Goal: Task Accomplishment & Management: Complete application form

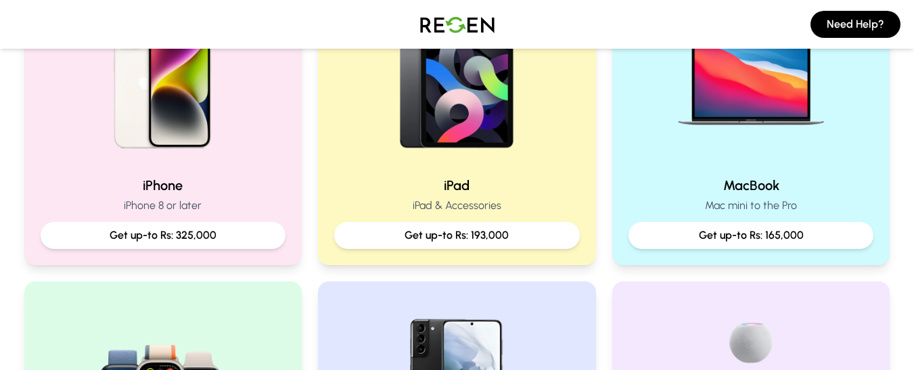
scroll to position [359, 0]
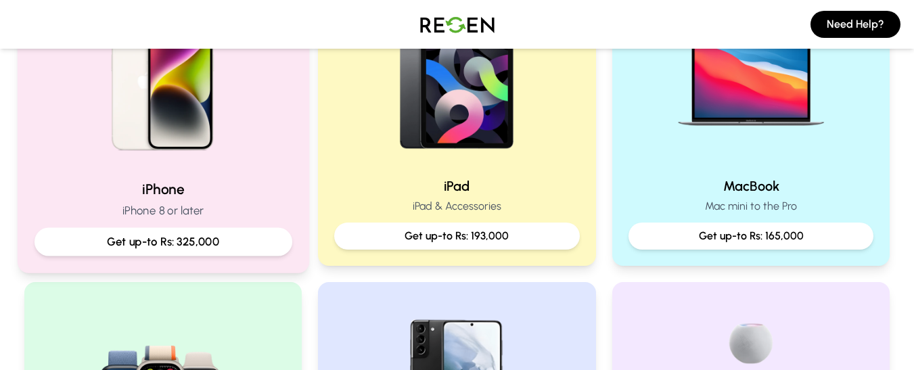
click at [233, 163] on img at bounding box center [163, 77] width 182 height 182
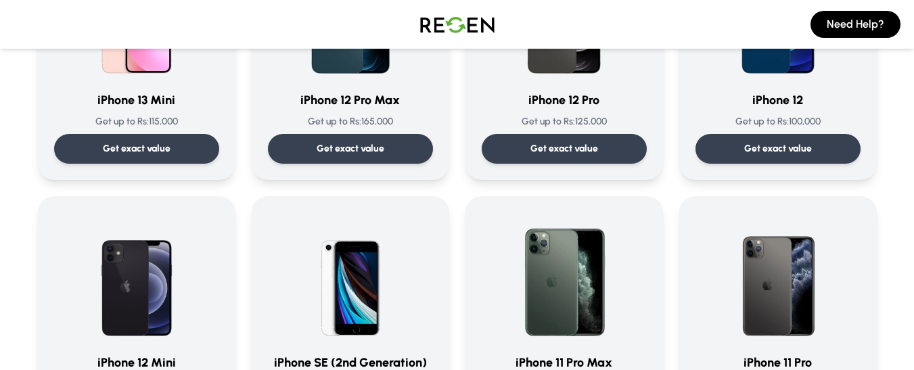
scroll to position [1015, 0]
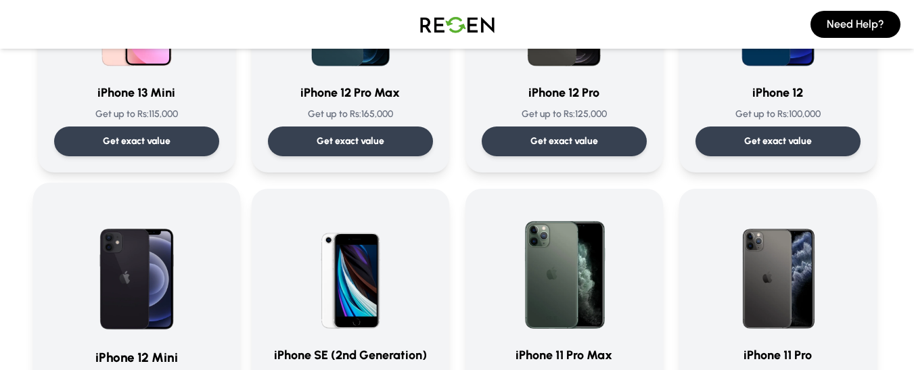
click at [160, 252] on img at bounding box center [136, 267] width 137 height 137
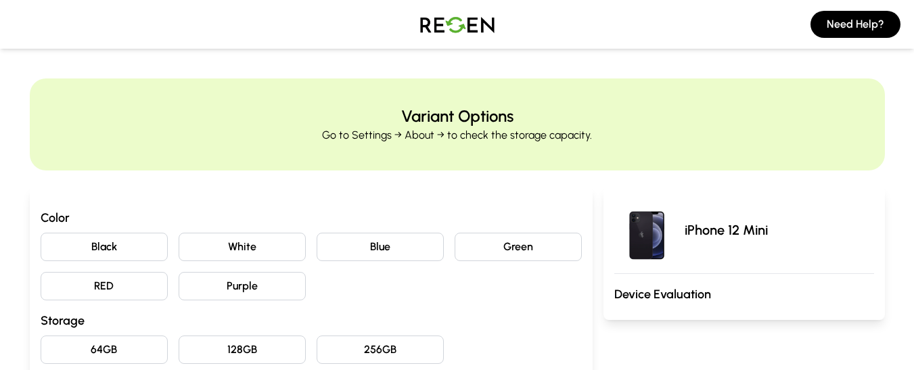
click at [372, 251] on button "Blue" at bounding box center [379, 247] width 127 height 28
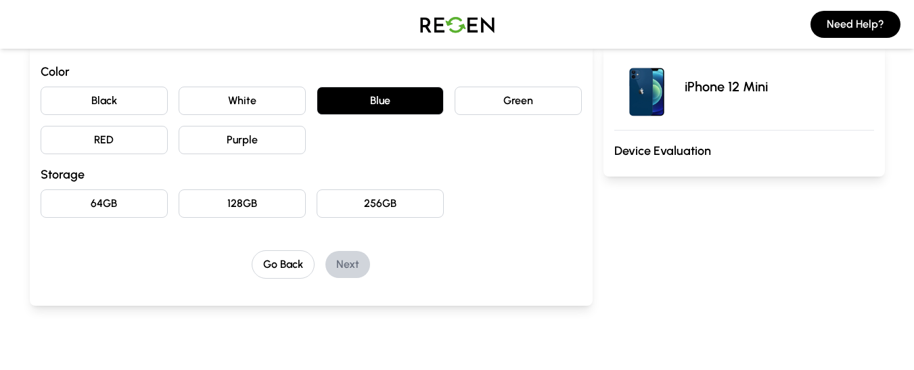
scroll to position [147, 0]
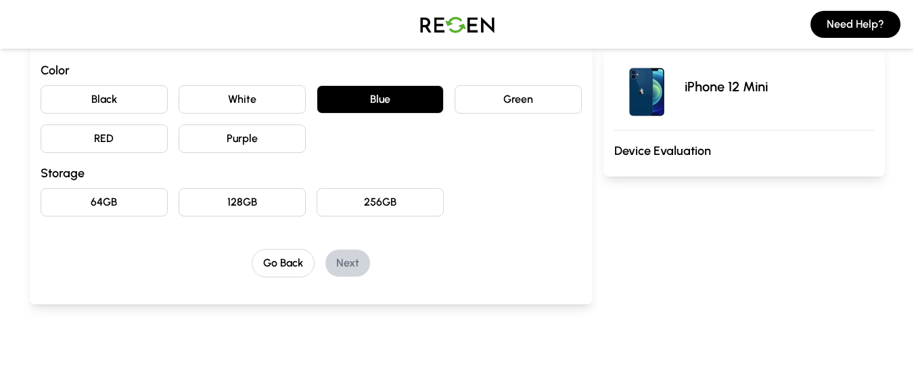
click at [271, 201] on button "128GB" at bounding box center [242, 202] width 127 height 28
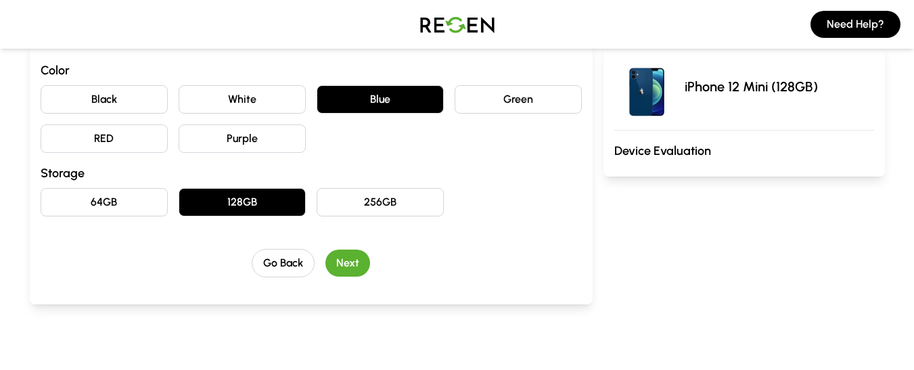
click at [363, 264] on button "Next" at bounding box center [347, 263] width 45 height 27
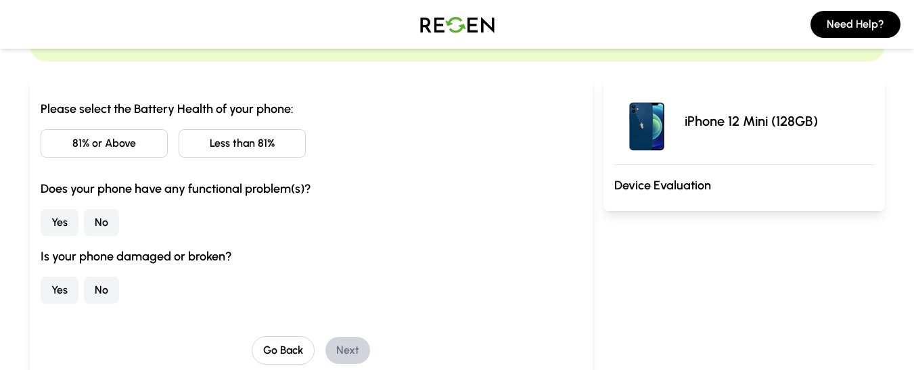
scroll to position [105, 0]
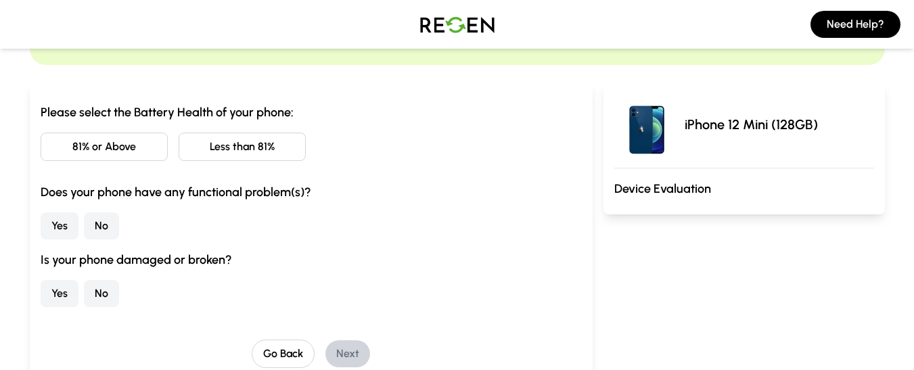
click at [257, 141] on button "Less than 81%" at bounding box center [242, 147] width 127 height 28
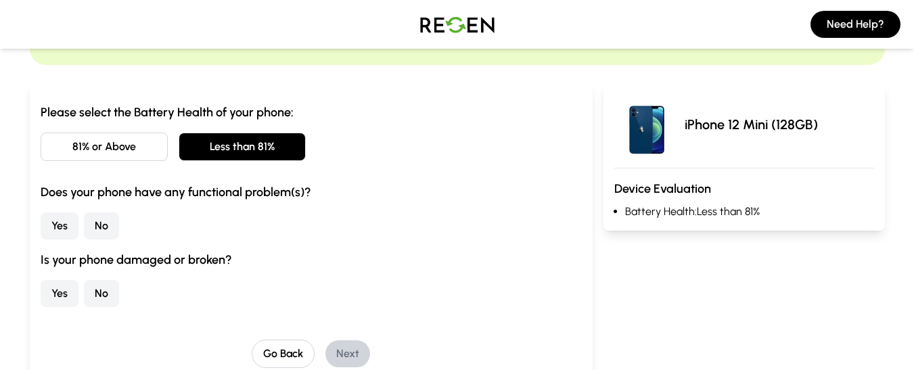
click at [96, 226] on button "No" at bounding box center [101, 225] width 35 height 27
click at [93, 297] on button "No" at bounding box center [101, 293] width 35 height 27
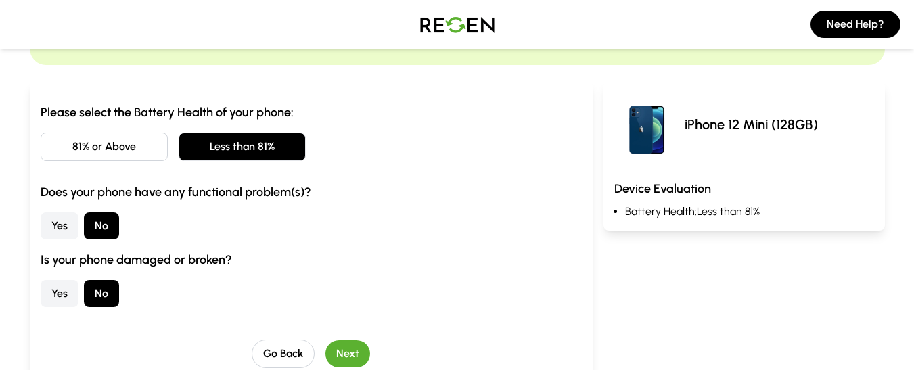
click at [340, 348] on button "Next" at bounding box center [347, 353] width 45 height 27
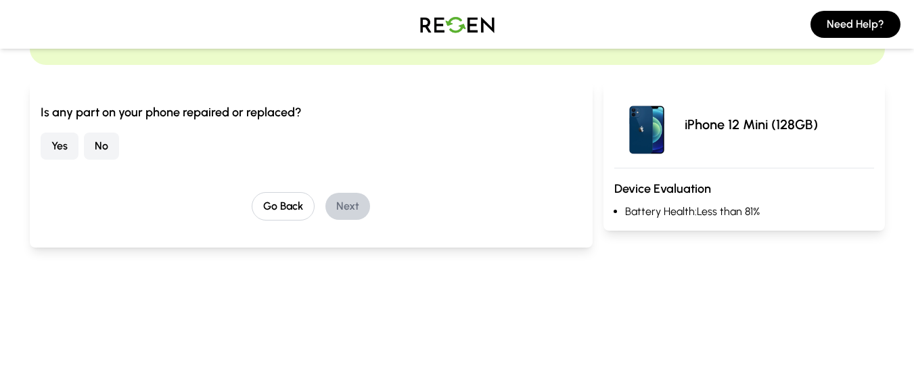
click at [104, 147] on button "No" at bounding box center [101, 146] width 35 height 27
click at [348, 205] on button "Next" at bounding box center [347, 206] width 45 height 27
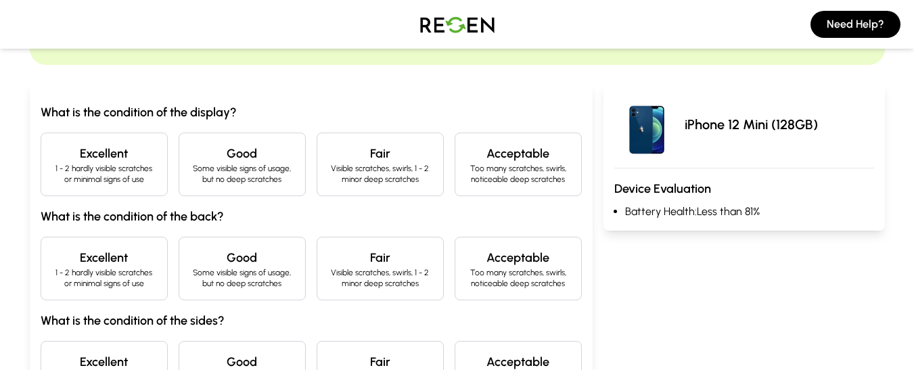
click at [262, 165] on p "Some visible signs of usage, but no deep scratches" at bounding box center [242, 174] width 104 height 22
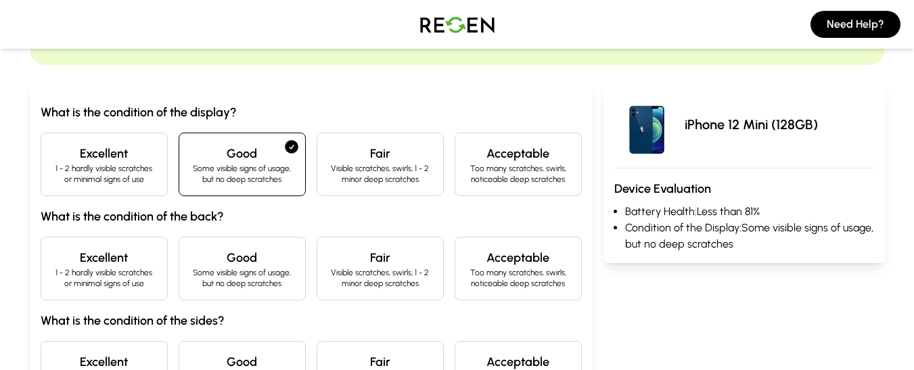
click at [234, 256] on h4 "Good" at bounding box center [242, 257] width 104 height 19
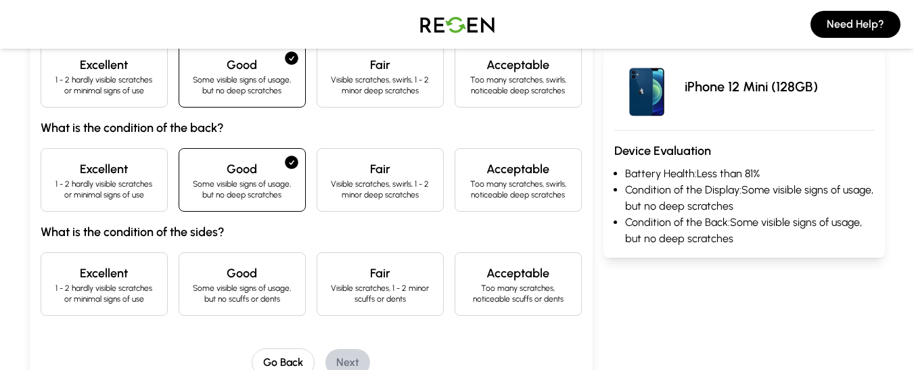
scroll to position [195, 0]
click at [389, 291] on p "Visible scratches, 1 - 2 minor scuffs or dents" at bounding box center [380, 293] width 104 height 22
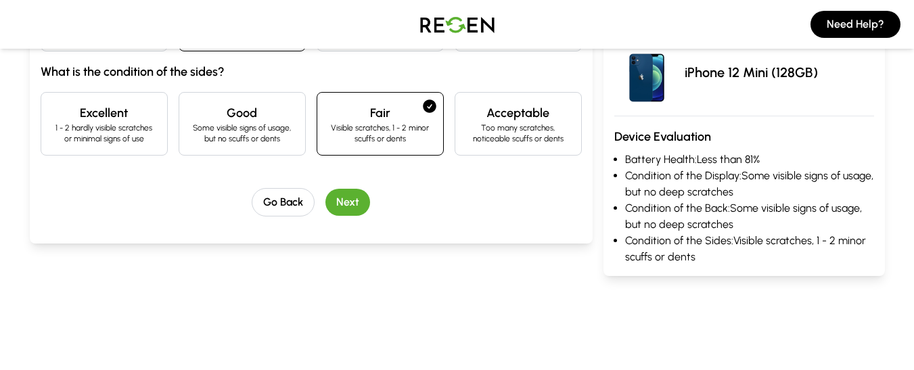
scroll to position [352, 0]
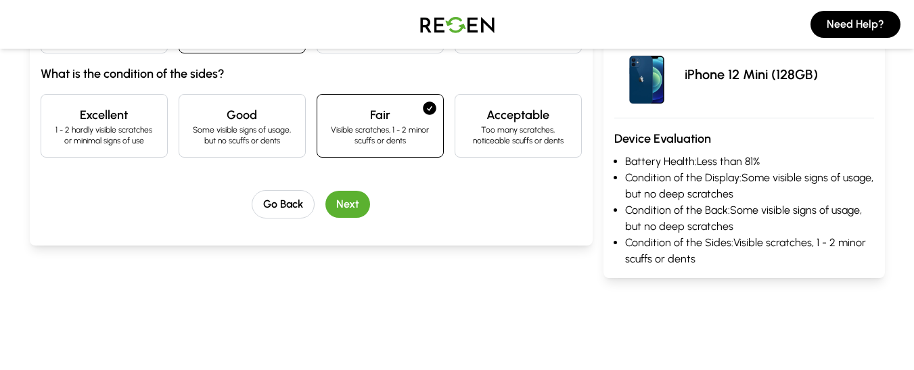
click at [346, 203] on button "Next" at bounding box center [347, 204] width 45 height 27
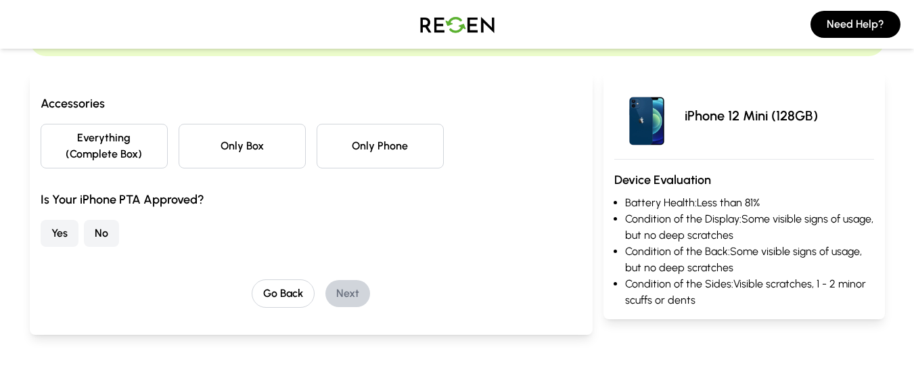
scroll to position [135, 0]
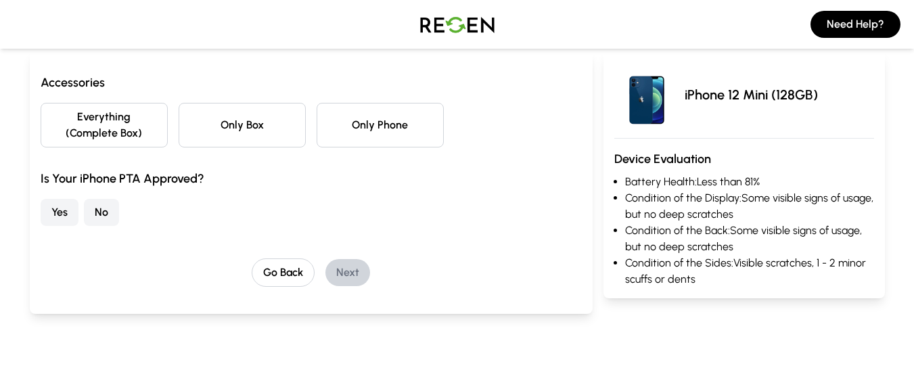
click at [285, 129] on button "Only Box" at bounding box center [242, 125] width 127 height 45
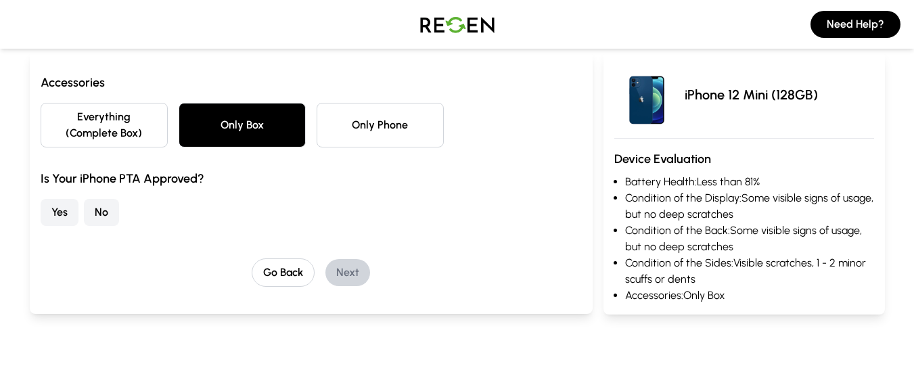
click at [327, 131] on button "Only Phone" at bounding box center [379, 125] width 127 height 45
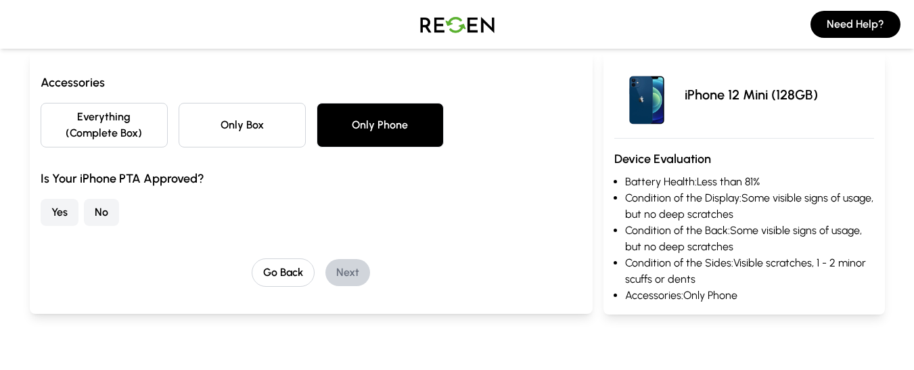
click at [298, 129] on button "Only Box" at bounding box center [242, 125] width 127 height 45
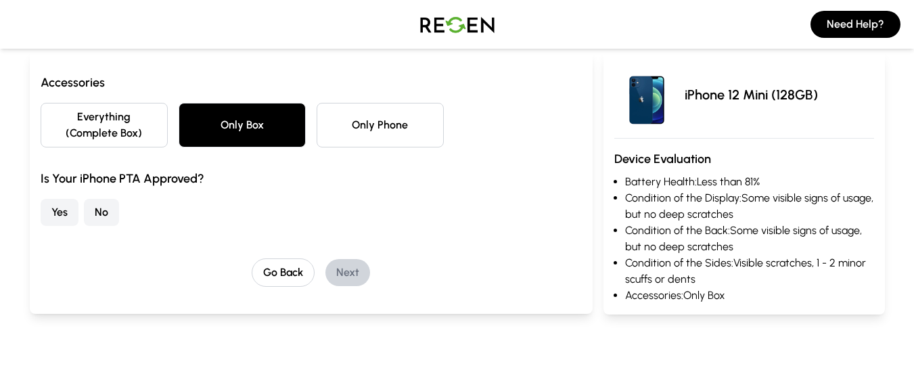
click at [102, 210] on button "No" at bounding box center [101, 212] width 35 height 27
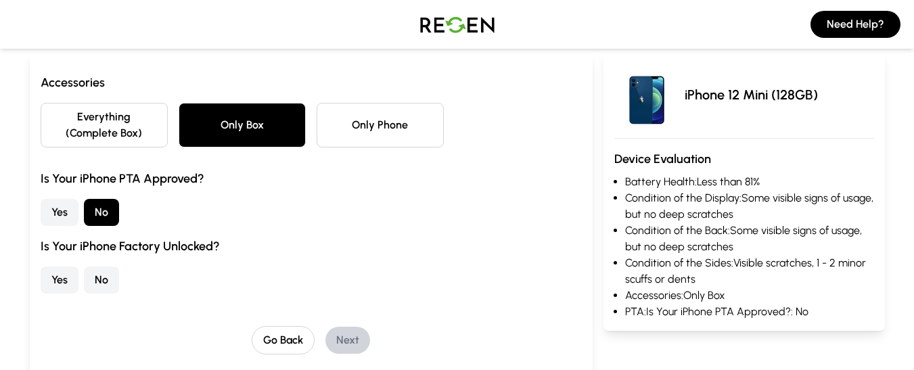
click at [64, 283] on button "Yes" at bounding box center [60, 279] width 38 height 27
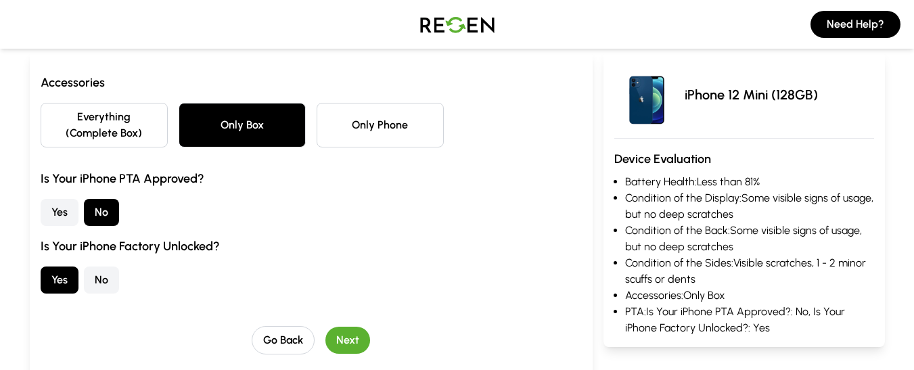
click at [341, 337] on button "Next" at bounding box center [347, 340] width 45 height 27
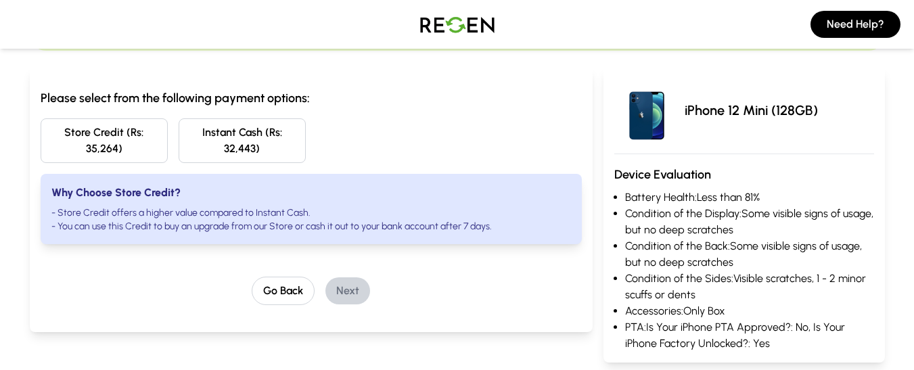
scroll to position [121, 0]
click at [124, 153] on button "Store Credit (Rs: 35,264)" at bounding box center [104, 139] width 127 height 45
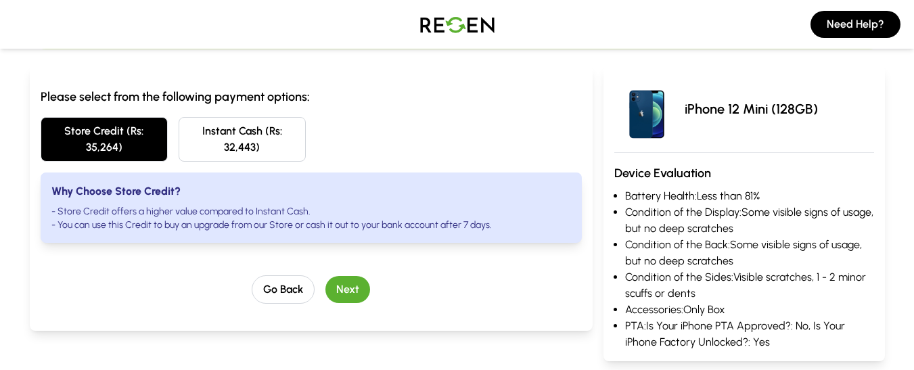
click at [347, 287] on button "Next" at bounding box center [347, 289] width 45 height 27
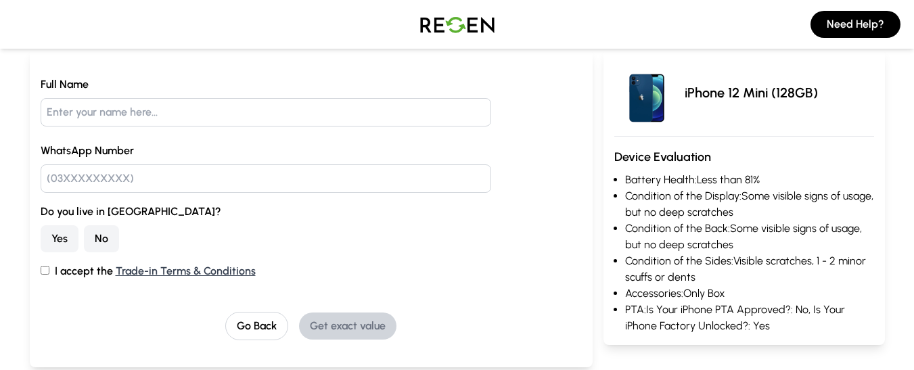
scroll to position [131, 0]
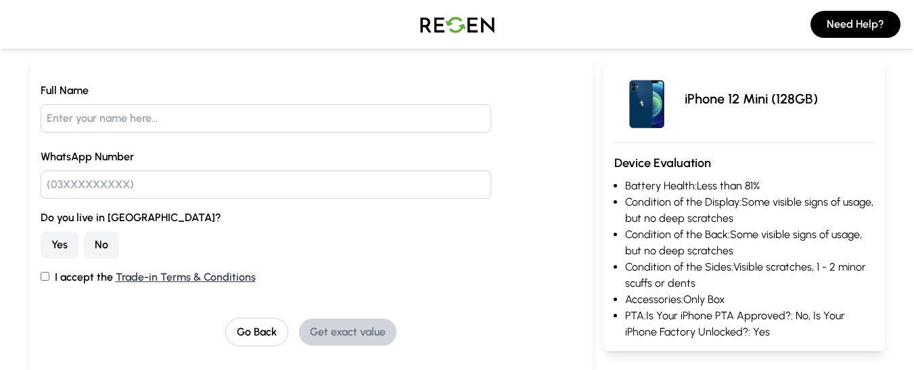
click at [44, 281] on label "I accept the Trade-in Terms & Conditions" at bounding box center [311, 277] width 541 height 16
click at [44, 281] on input "I accept the Trade-in Terms & Conditions" at bounding box center [45, 276] width 9 height 9
checkbox input "true"
click at [110, 187] on input "text" at bounding box center [266, 184] width 451 height 28
type input "03226677404"
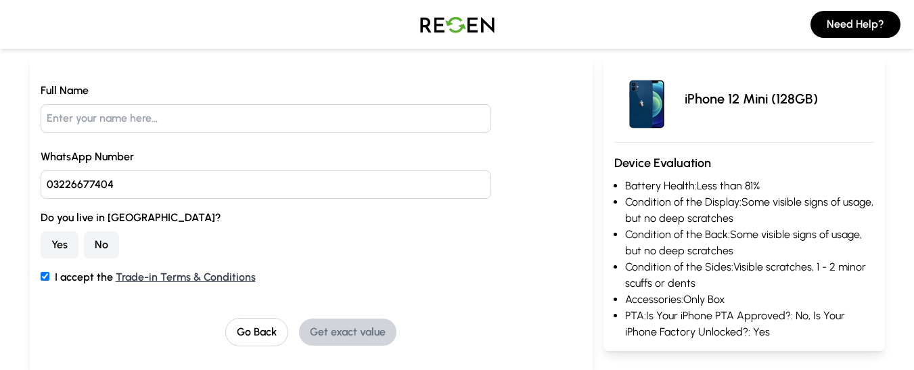
click at [87, 115] on input "text" at bounding box center [266, 118] width 451 height 28
type input "S"
type input "[PERSON_NAME] [PERSON_NAME]"
click at [99, 244] on button "No" at bounding box center [101, 244] width 35 height 27
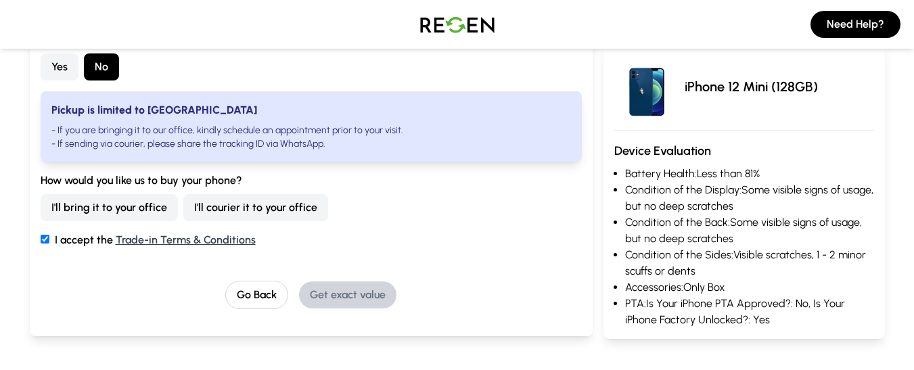
scroll to position [337, 0]
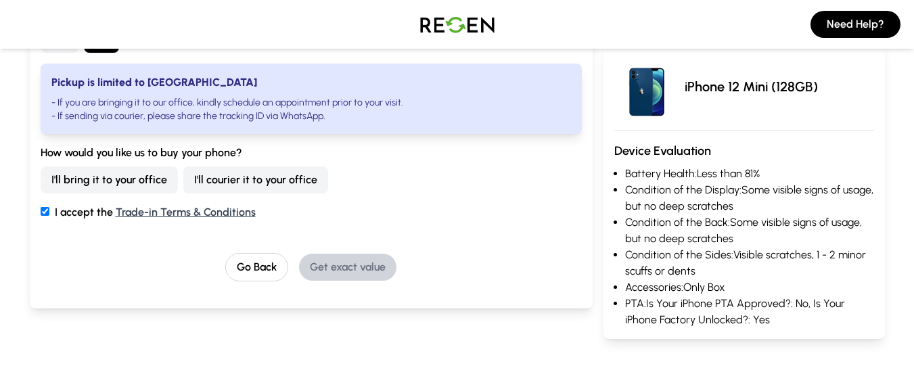
click at [245, 181] on button "I'll courier it to your office" at bounding box center [255, 179] width 145 height 27
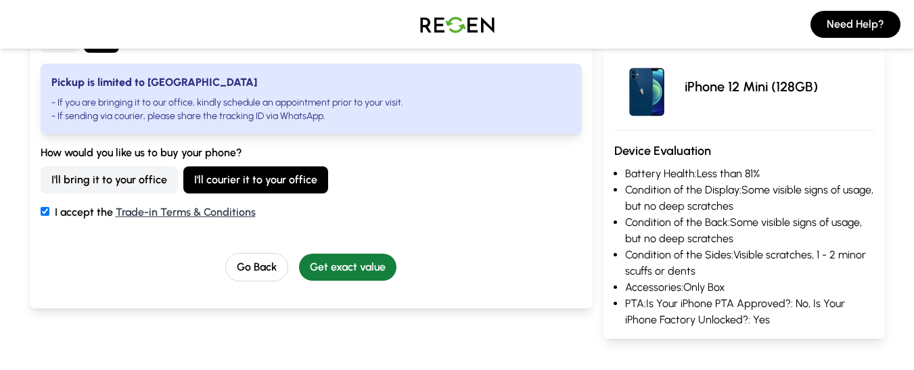
click at [346, 266] on button "Get exact value" at bounding box center [347, 267] width 97 height 27
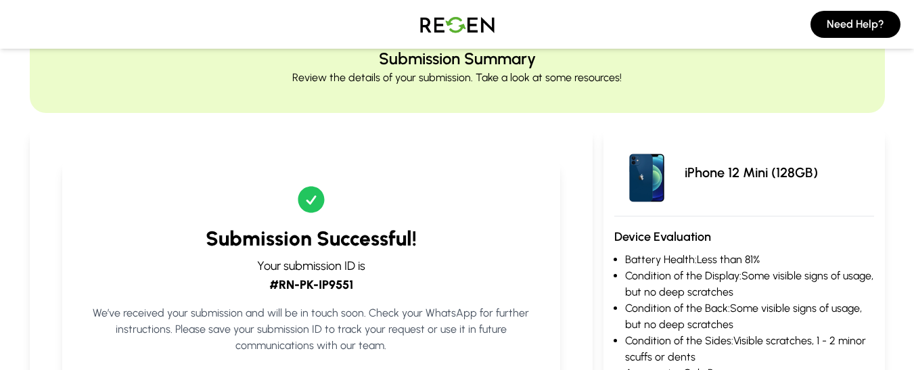
scroll to position [0, 0]
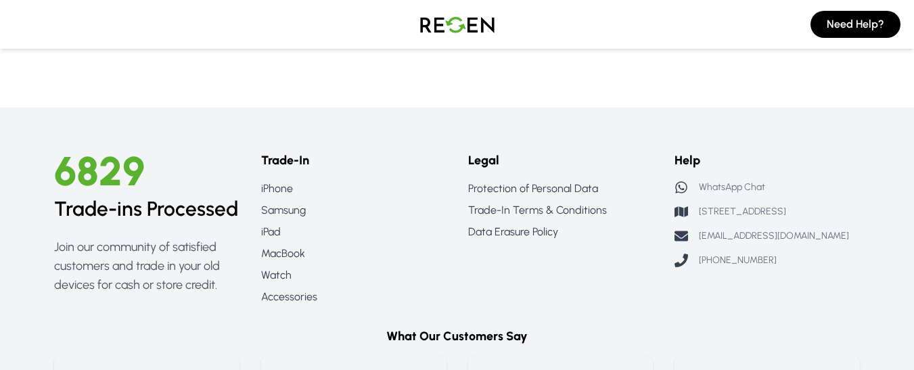
scroll to position [1208, 0]
click at [722, 180] on p "WhatsApp Chat" at bounding box center [732, 187] width 66 height 14
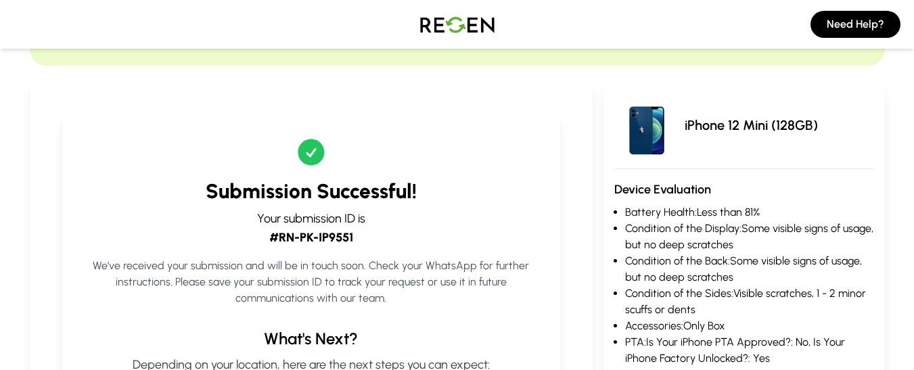
scroll to position [105, 0]
drag, startPoint x: 272, startPoint y: 235, endPoint x: 353, endPoint y: 237, distance: 81.2
click at [353, 237] on strong "#RN-PK-IP9551" at bounding box center [311, 236] width 84 height 15
copy strong "#RN-PK-IP9551"
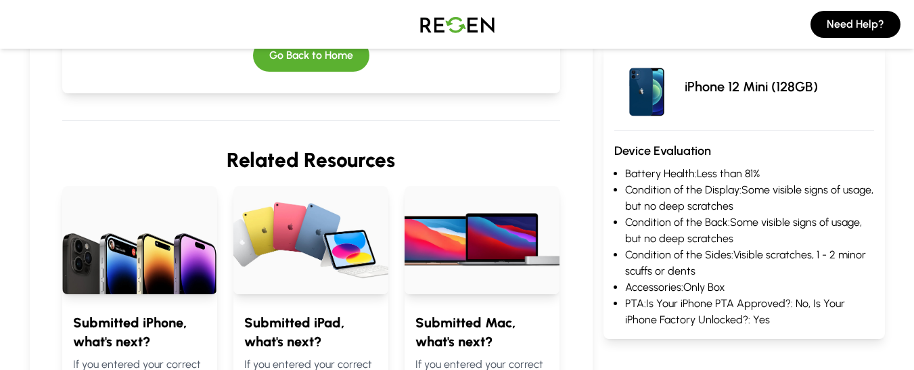
scroll to position [542, 0]
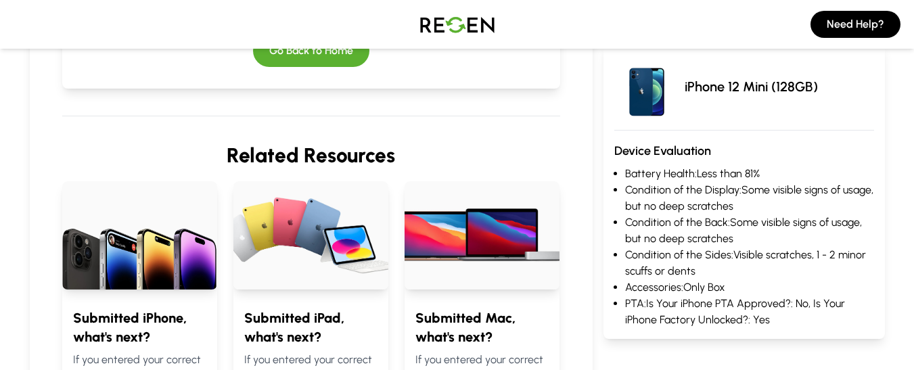
click at [463, 22] on img at bounding box center [457, 24] width 95 height 38
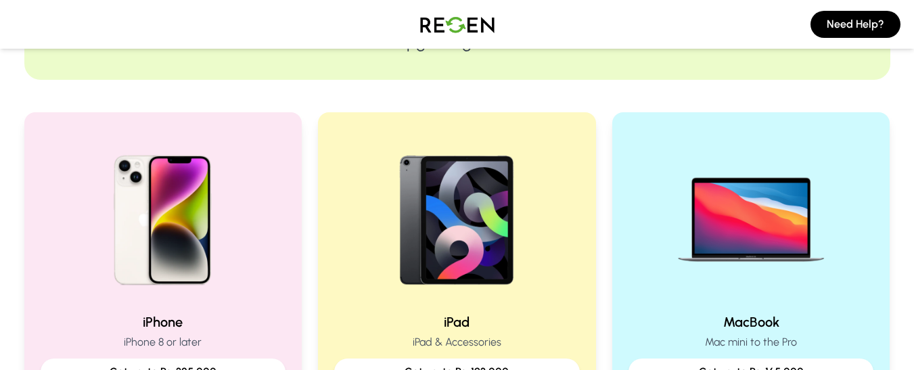
scroll to position [216, 0]
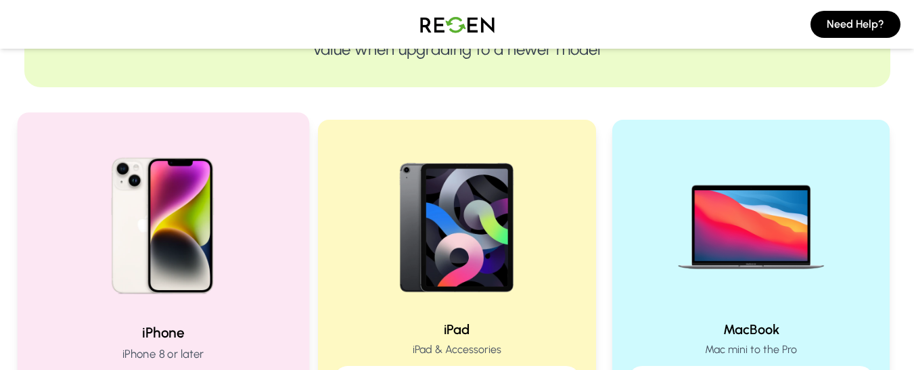
click at [275, 202] on div at bounding box center [163, 221] width 258 height 182
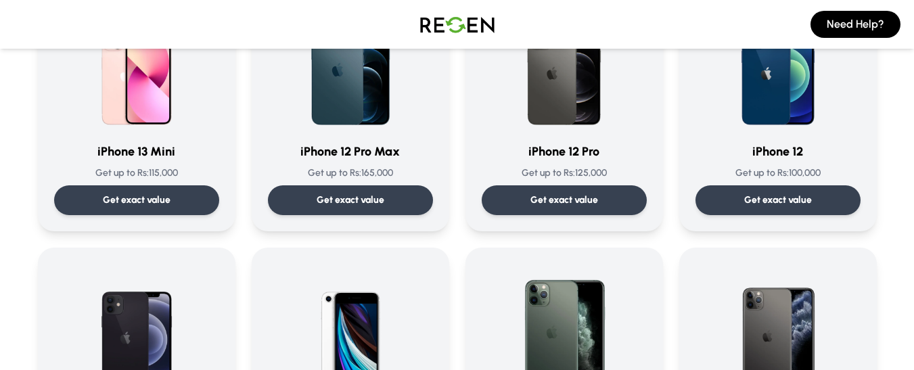
scroll to position [932, 0]
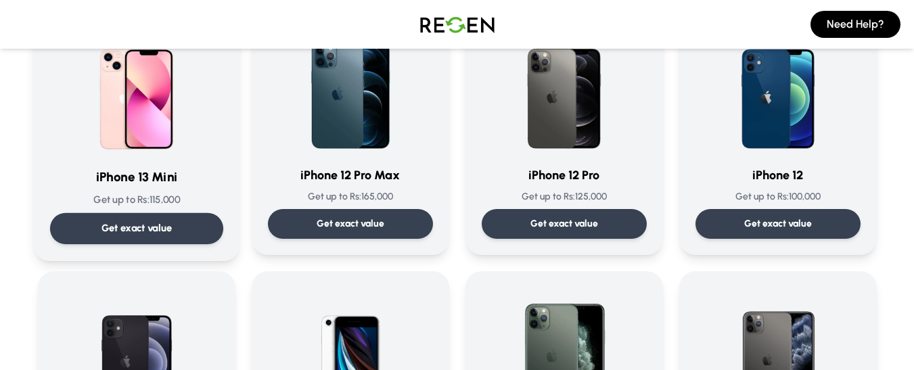
click at [135, 120] on img at bounding box center [136, 88] width 137 height 137
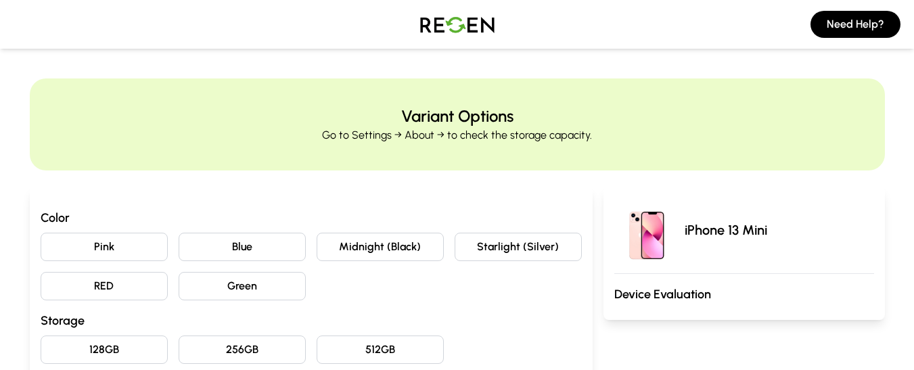
click at [282, 247] on button "Blue" at bounding box center [242, 247] width 127 height 28
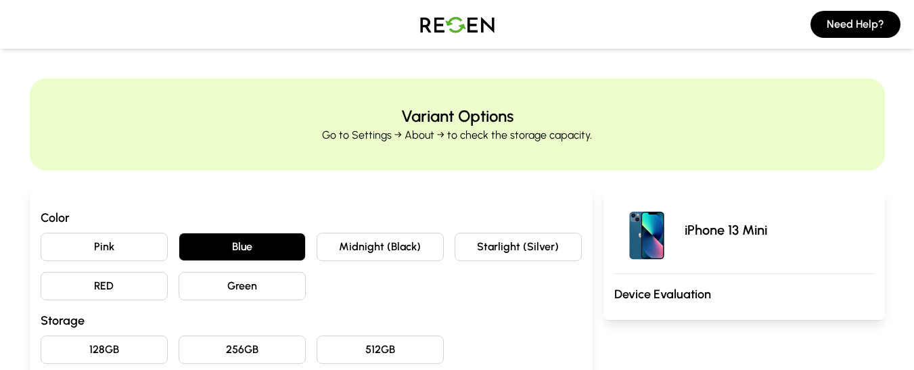
click at [366, 242] on button "Midnight (Black)" at bounding box center [379, 247] width 127 height 28
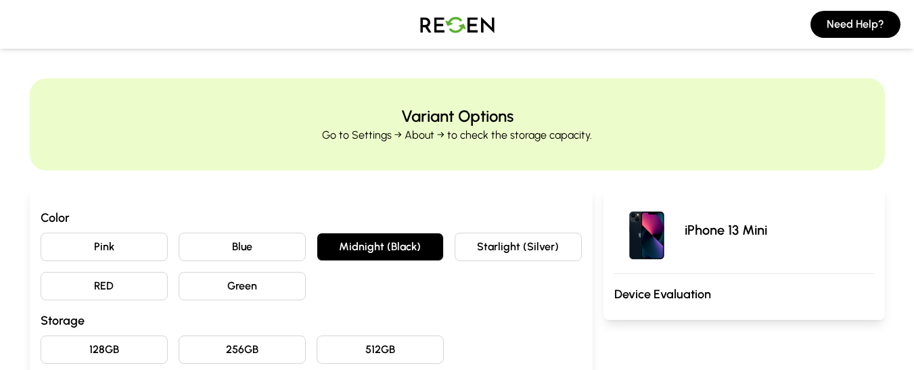
click at [480, 247] on button "Starlight (Silver)" at bounding box center [517, 247] width 127 height 28
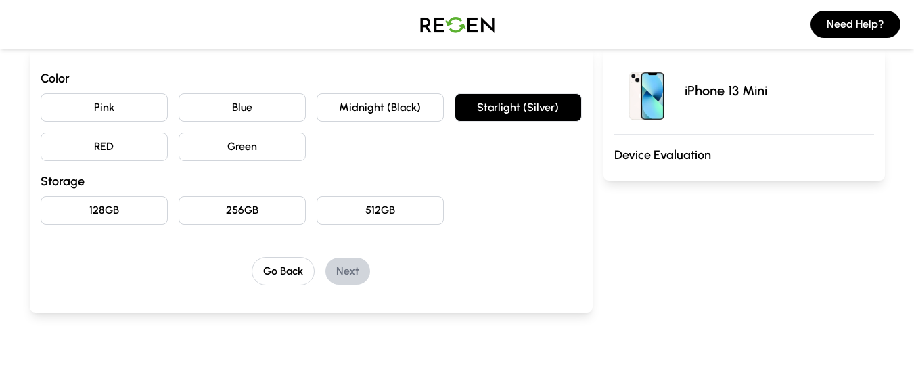
scroll to position [147, 0]
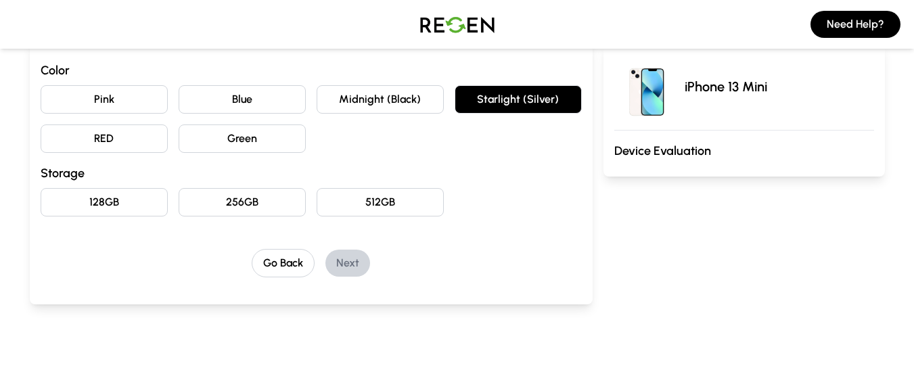
click at [141, 208] on button "128GB" at bounding box center [104, 202] width 127 height 28
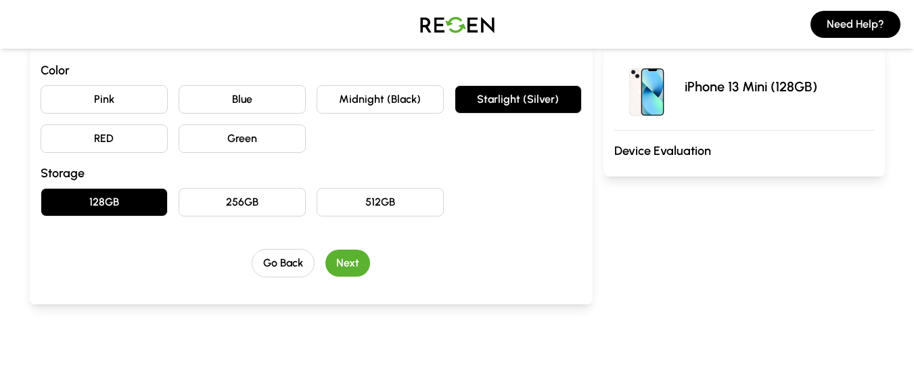
click at [352, 266] on button "Next" at bounding box center [347, 263] width 45 height 27
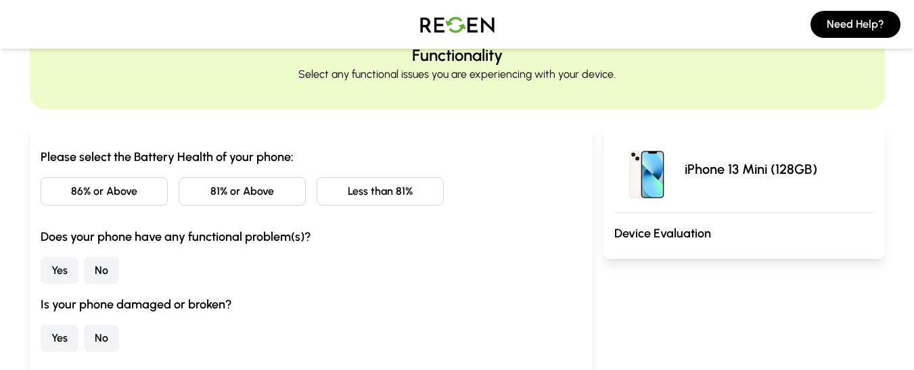
scroll to position [0, 0]
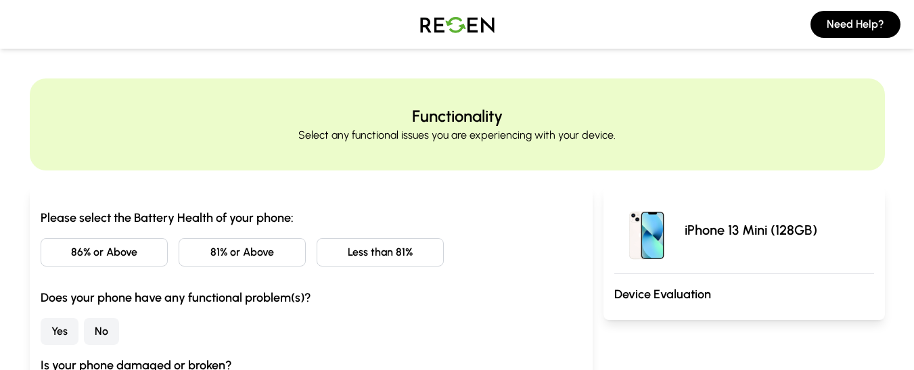
click at [454, 24] on img at bounding box center [457, 24] width 95 height 38
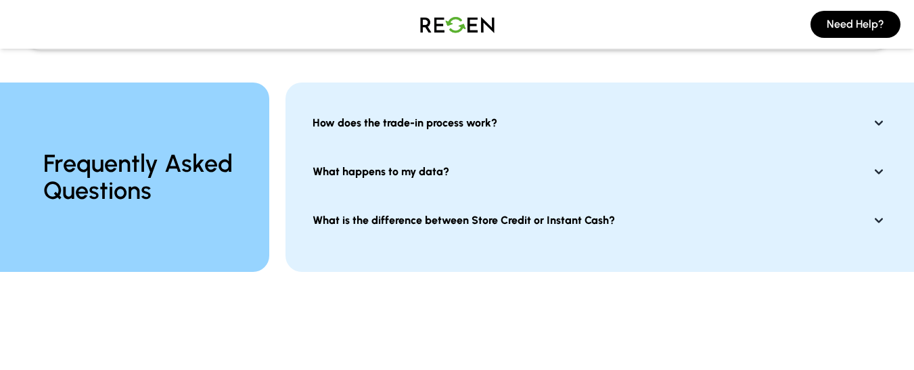
scroll to position [1055, 0]
